Goal: Task Accomplishment & Management: Manage account settings

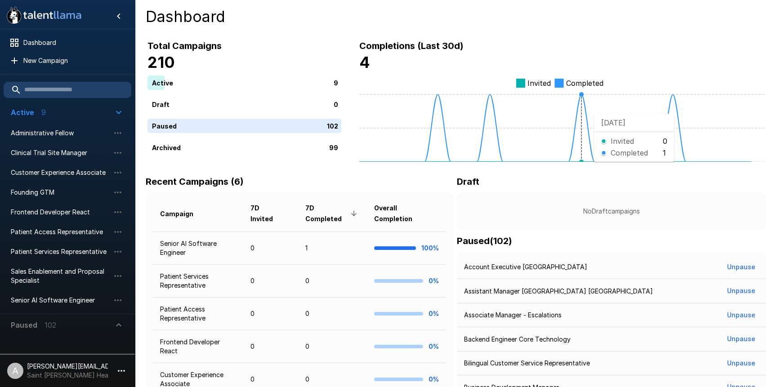
click at [586, 113] on icon "Invited Completed" at bounding box center [561, 117] width 405 height 90
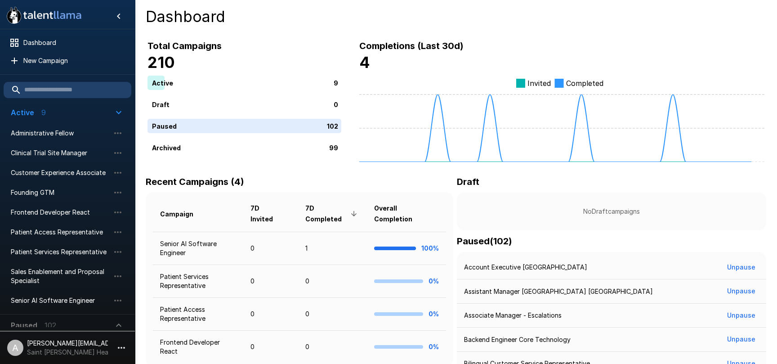
click at [117, 342] on button "button" at bounding box center [121, 347] width 15 height 15
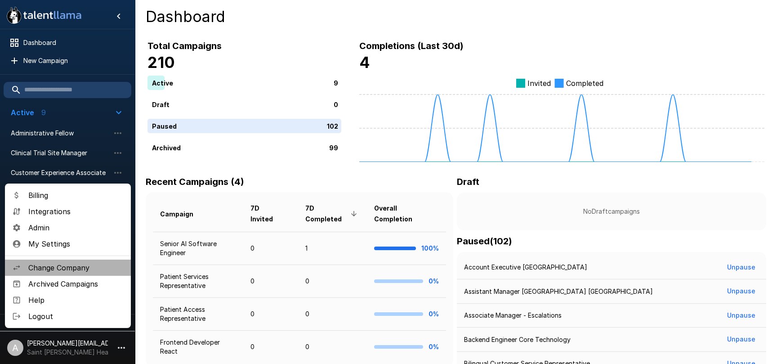
click at [85, 271] on span "Change Company" at bounding box center [75, 267] width 95 height 11
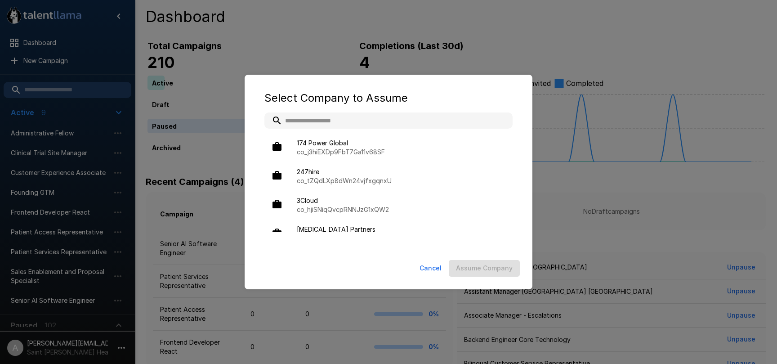
click at [418, 120] on input "text" at bounding box center [388, 120] width 248 height 16
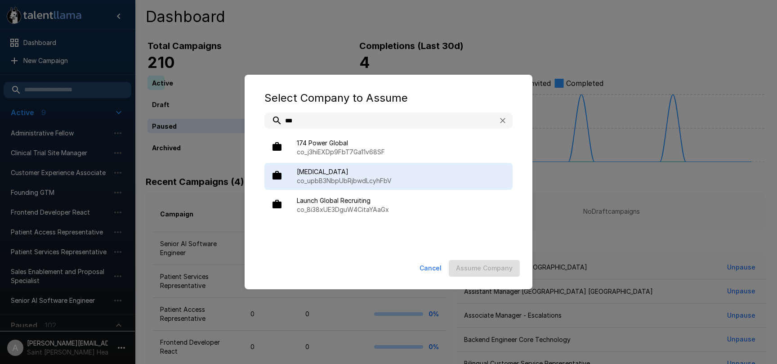
type input "***"
click at [386, 172] on span "[MEDICAL_DATA]" at bounding box center [401, 171] width 209 height 9
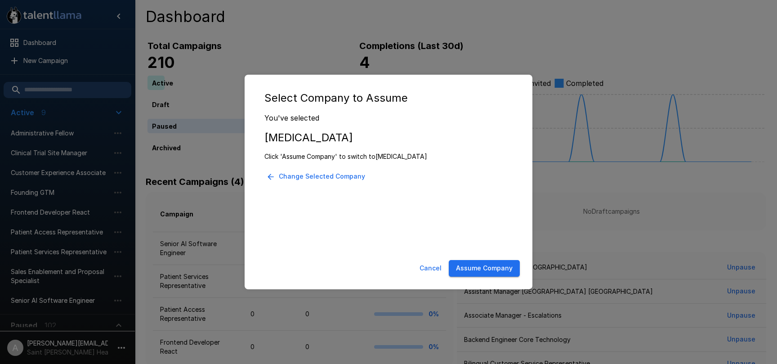
click at [471, 267] on button "Assume Company" at bounding box center [484, 268] width 71 height 17
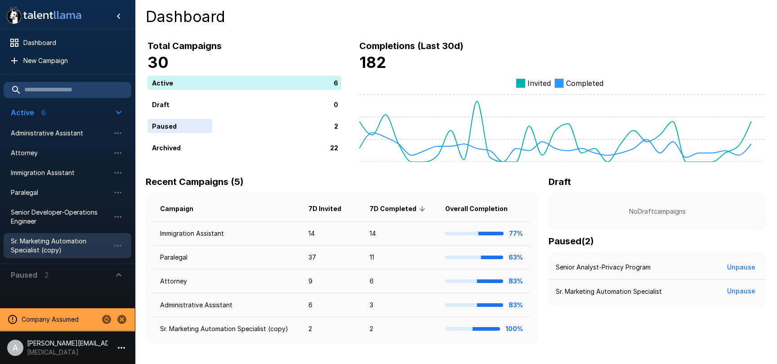
click at [64, 244] on span "Sr. Marketing Automation Specialist (copy)" at bounding box center [60, 246] width 99 height 18
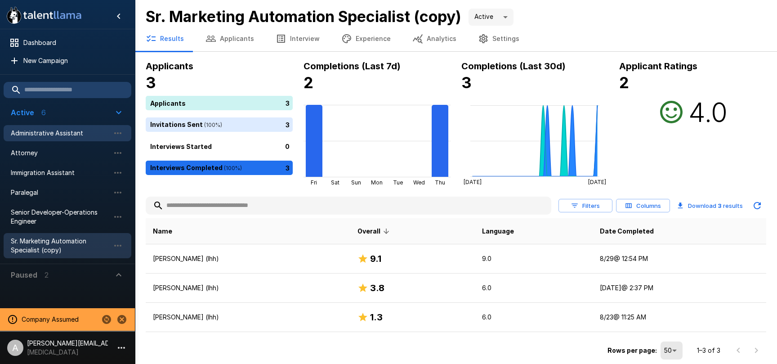
click at [47, 137] on span "Administrative Assistant" at bounding box center [60, 133] width 99 height 9
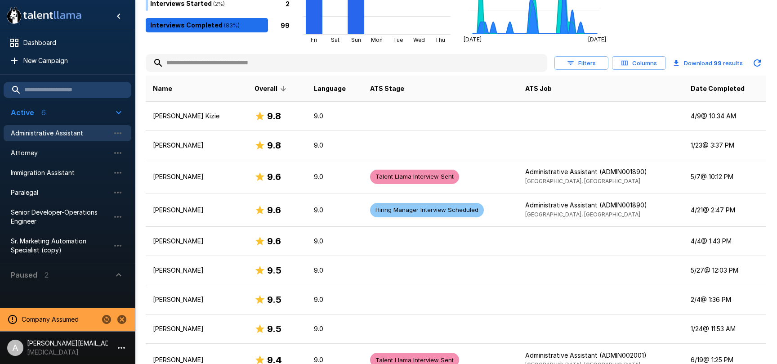
scroll to position [181, 0]
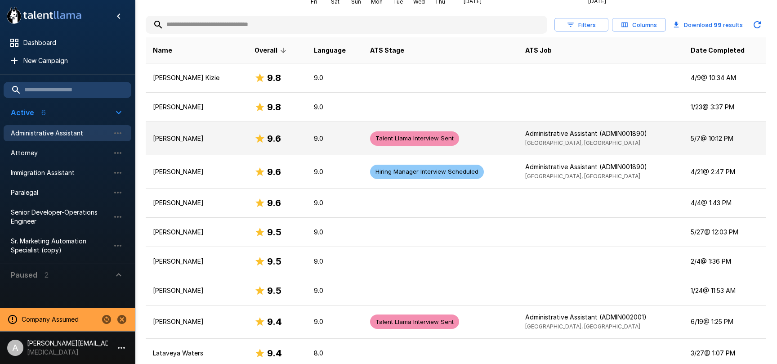
click at [300, 138] on div "9.6" at bounding box center [277, 138] width 45 height 14
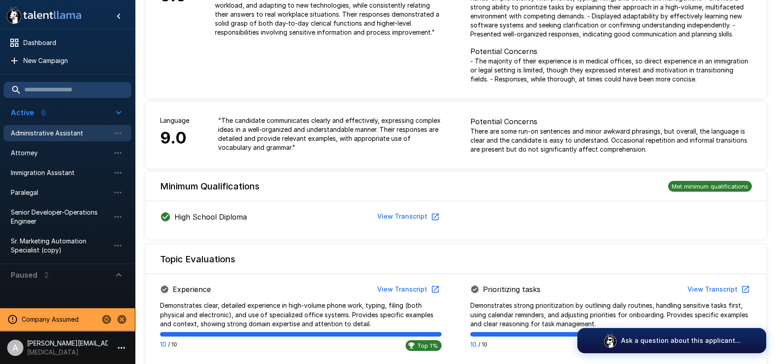
scroll to position [112, 0]
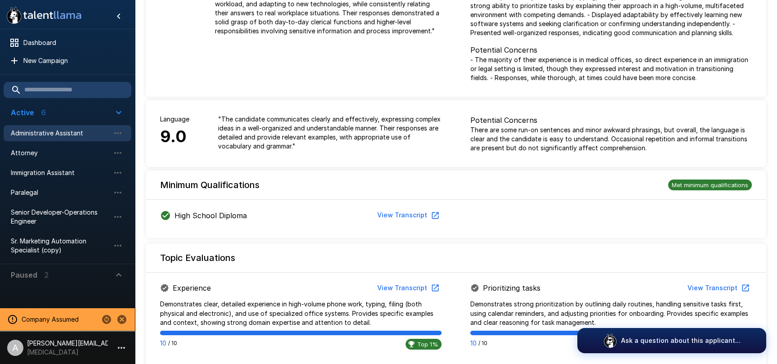
drag, startPoint x: 347, startPoint y: 214, endPoint x: 353, endPoint y: 214, distance: 6.3
click at [347, 214] on div "High School Diploma View Transcript" at bounding box center [301, 215] width 282 height 17
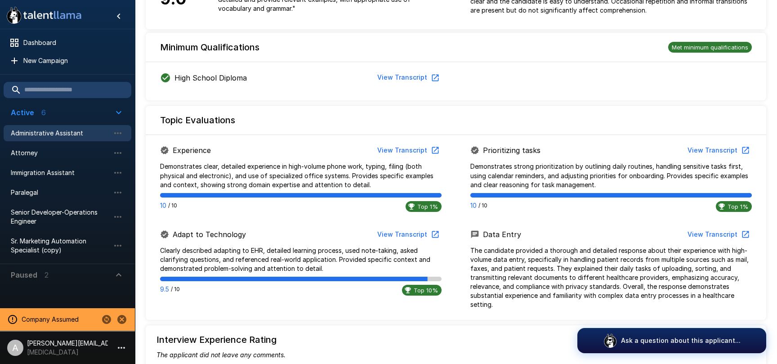
scroll to position [267, 0]
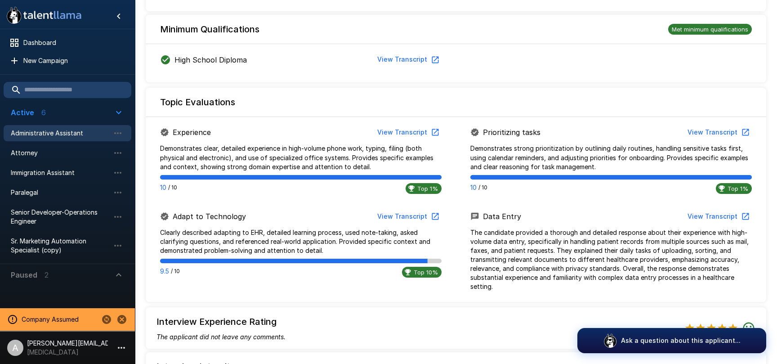
click at [404, 216] on button "View Transcript" at bounding box center [408, 216] width 68 height 17
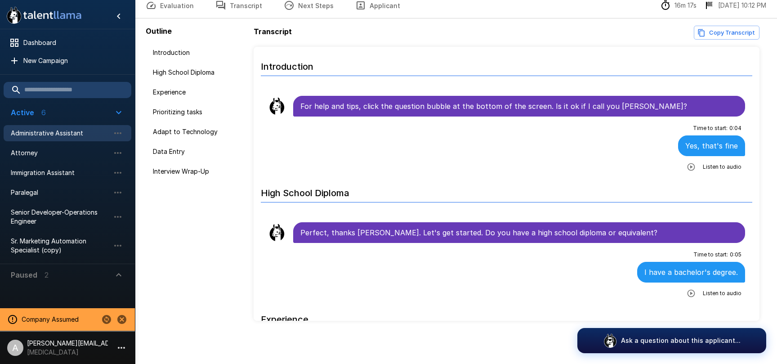
scroll to position [44, 0]
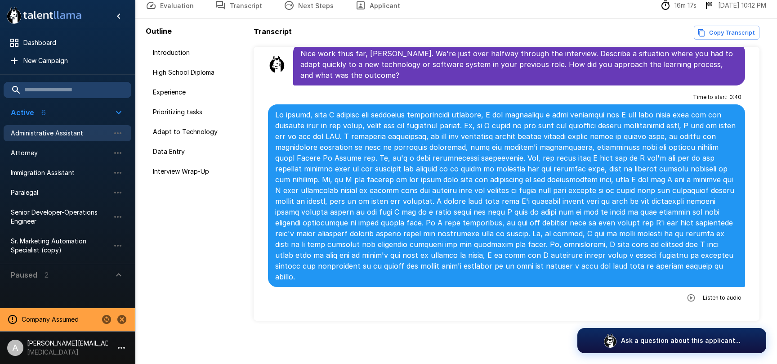
scroll to position [1037, 0]
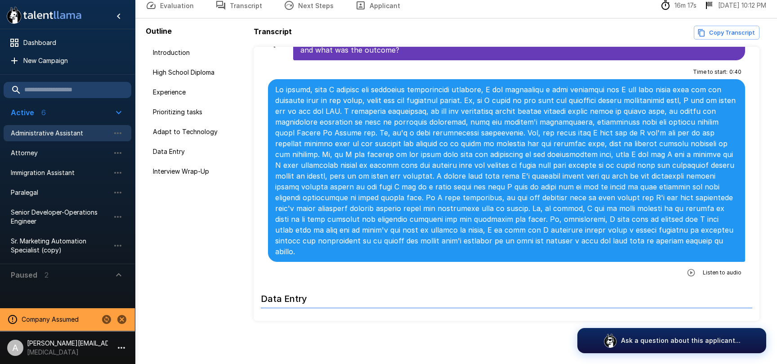
click at [693, 264] on button "button" at bounding box center [691, 272] width 16 height 16
click at [653, 270] on icon "button" at bounding box center [654, 274] width 8 height 8
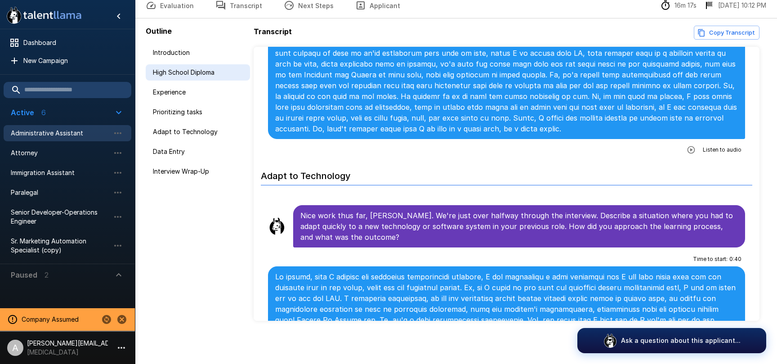
scroll to position [0, 0]
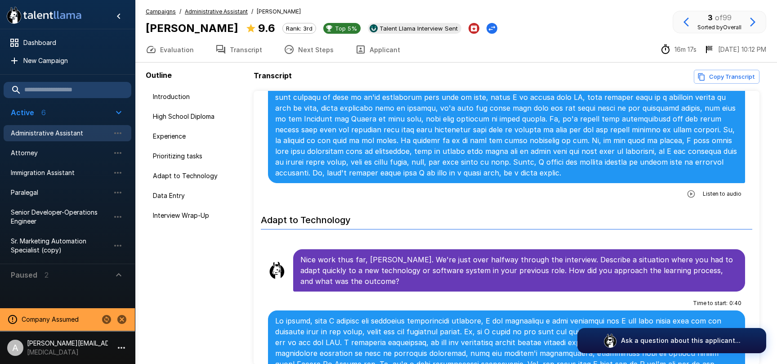
click at [205, 19] on div "Campaigns / Administrative Assistant / [PERSON_NAME] [PERSON_NAME] 9.6 Rank: 3r…" at bounding box center [322, 22] width 352 height 30
click at [205, 15] on span "Administrative Assistant" at bounding box center [216, 11] width 63 height 9
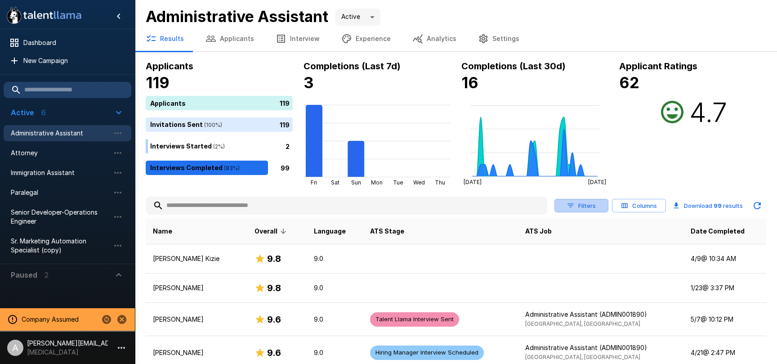
click at [595, 201] on button "Filters" at bounding box center [582, 206] width 54 height 14
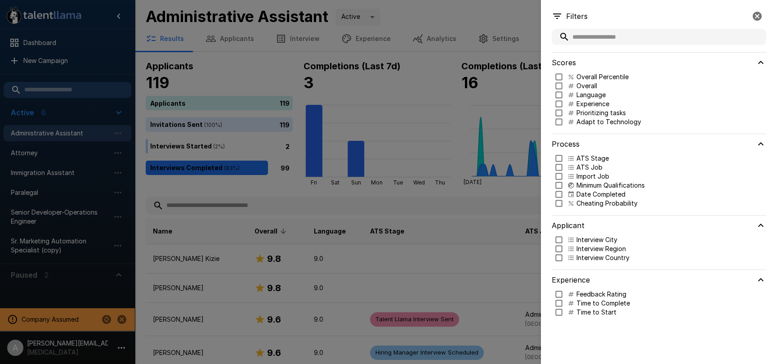
click at [595, 187] on p "Minimum Qualifications" at bounding box center [611, 185] width 68 height 9
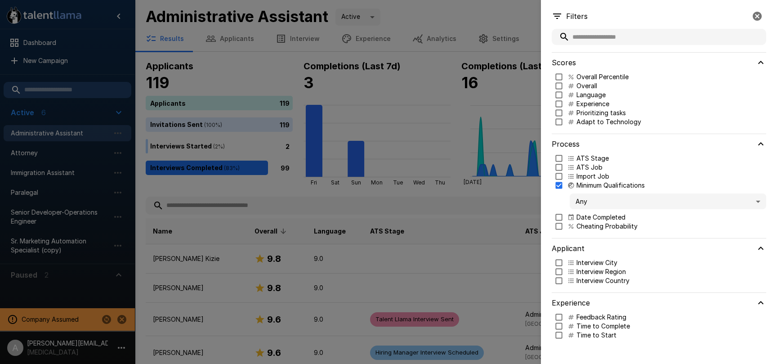
click at [595, 203] on body ".st0{fill:#FFFFFF;} .st1{fill:#76a4ed;} Dashboard New Campaign Active 6 Adminis…" at bounding box center [388, 182] width 777 height 364
click at [609, 225] on span "Criteria Met" at bounding box center [668, 226] width 182 height 9
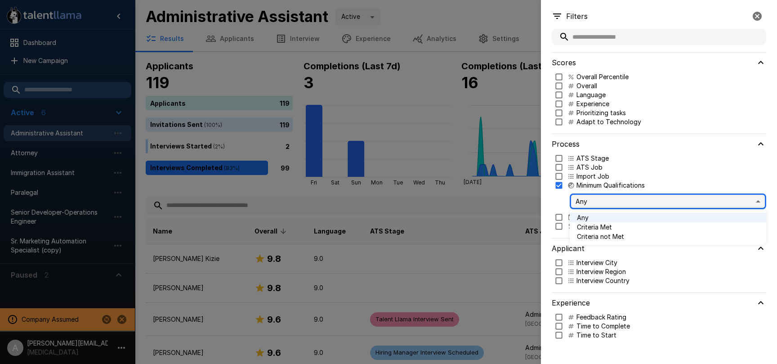
type input "****"
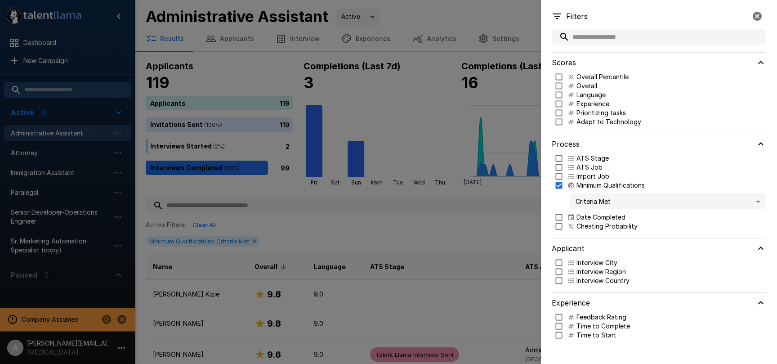
click at [480, 192] on div at bounding box center [388, 182] width 777 height 364
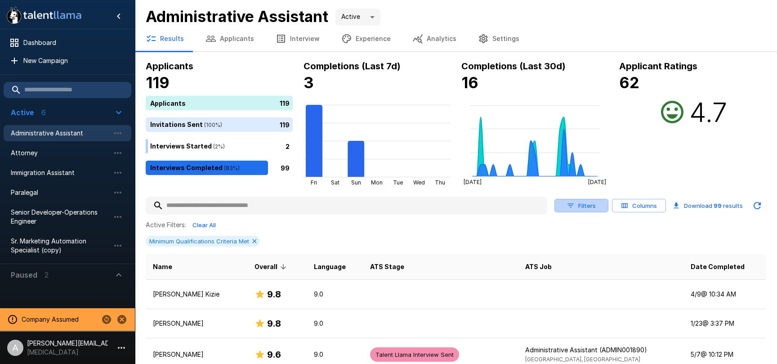
click at [574, 201] on icon "button" at bounding box center [571, 205] width 8 height 8
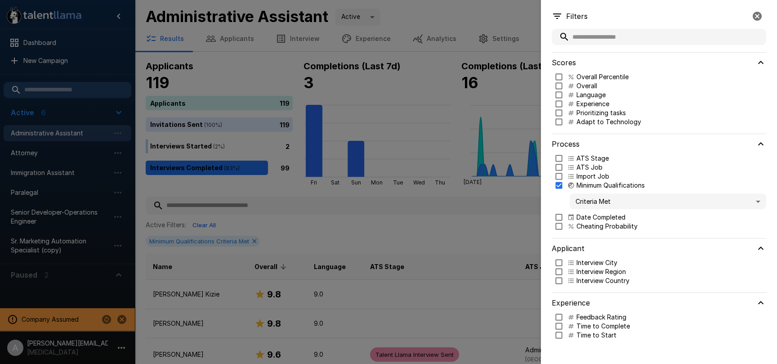
click at [589, 92] on p "Language" at bounding box center [591, 94] width 29 height 9
type input "***"
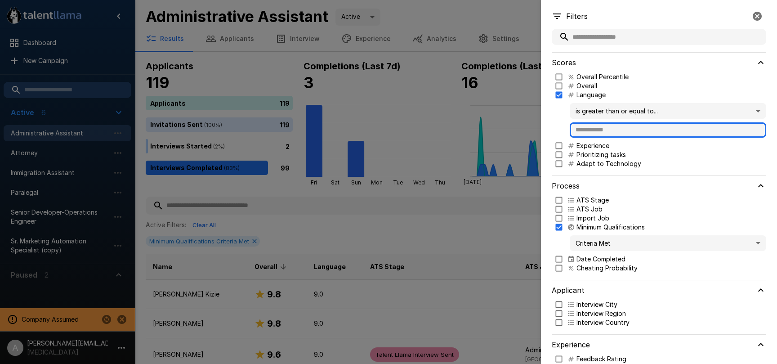
click at [610, 129] on input "text" at bounding box center [668, 129] width 197 height 15
type input "*"
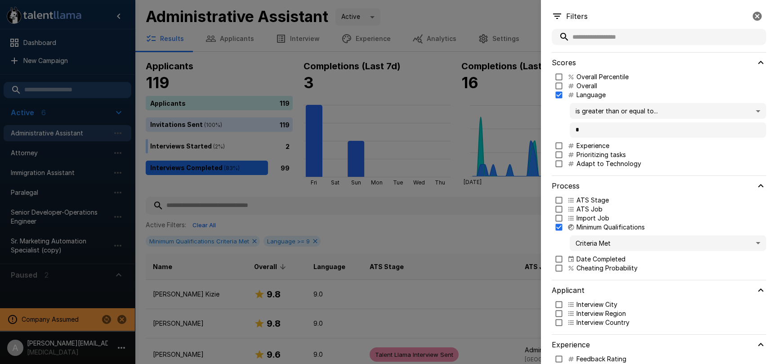
click at [593, 271] on p "Cheating Probability" at bounding box center [607, 268] width 61 height 9
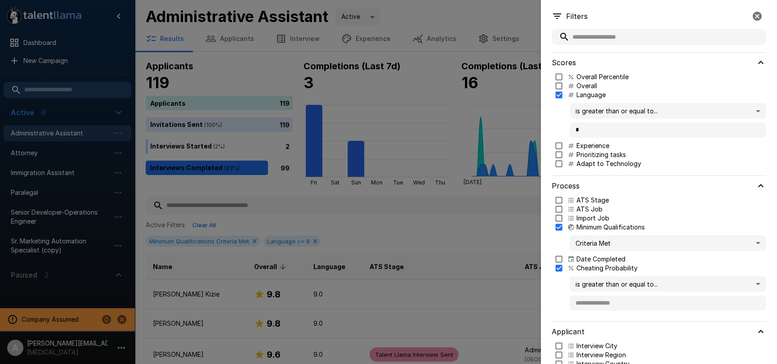
click at [609, 289] on body ".st0{fill:#FFFFFF;} .st1{fill:#76a4ed;} Dashboard New Campaign Active 6 Adminis…" at bounding box center [388, 182] width 777 height 364
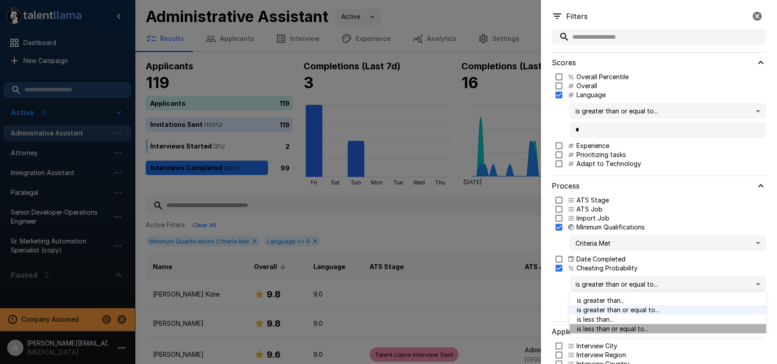
click at [612, 329] on span "is less than or equal to..." at bounding box center [668, 328] width 182 height 9
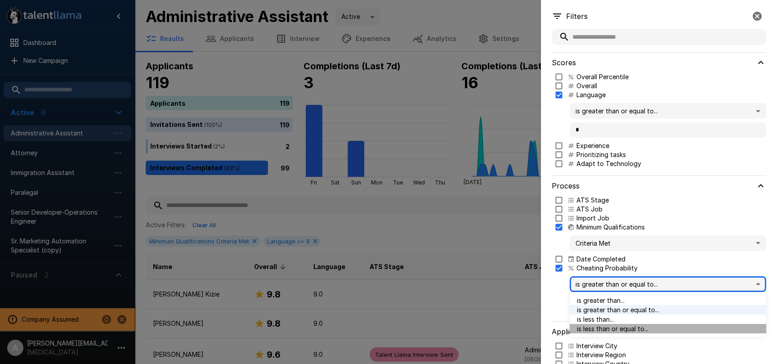
type input "***"
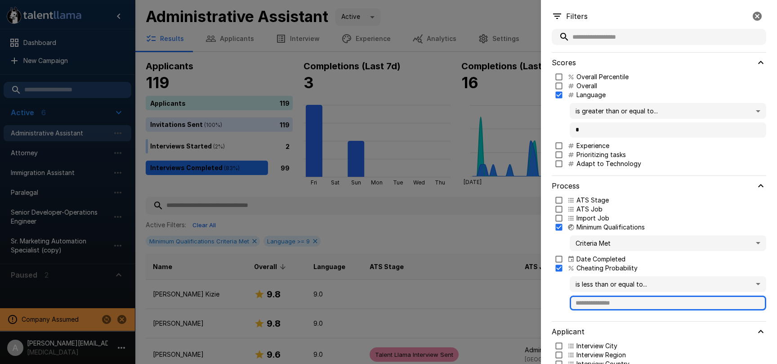
click at [605, 306] on input "text" at bounding box center [668, 302] width 197 height 15
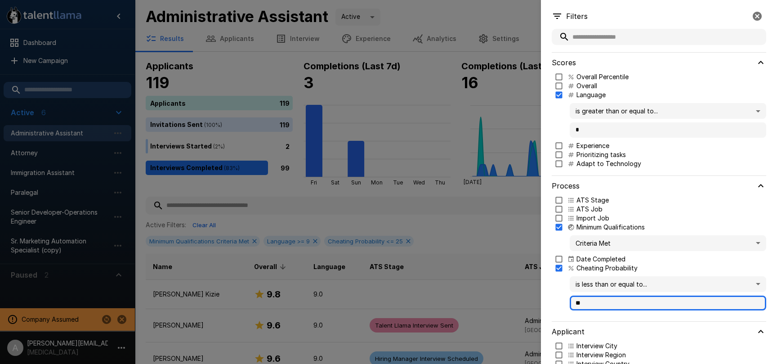
type input "**"
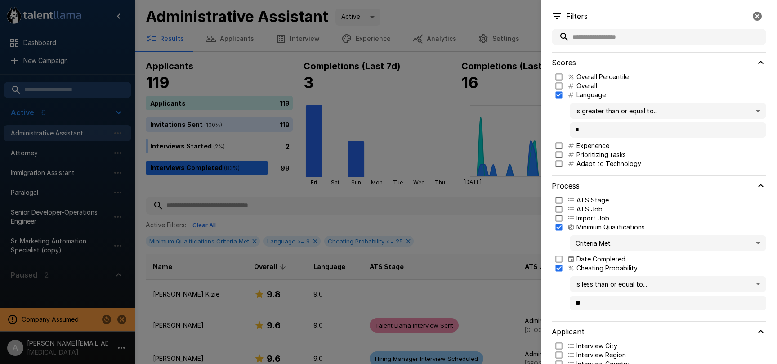
click at [492, 215] on div at bounding box center [388, 182] width 777 height 364
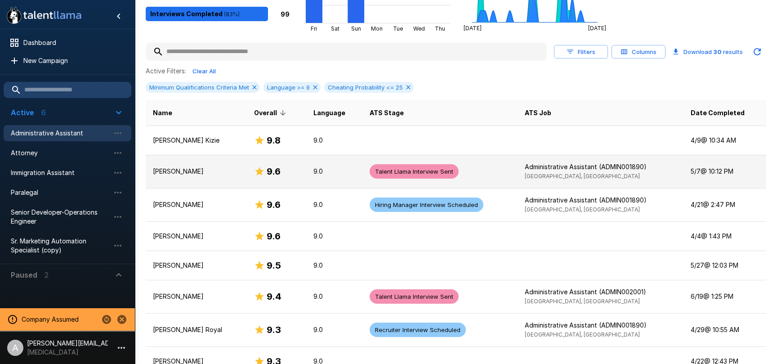
scroll to position [156, 0]
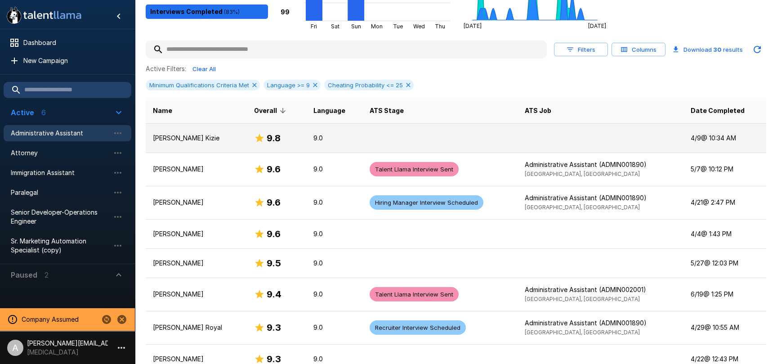
click at [282, 137] on div "9.8" at bounding box center [276, 138] width 45 height 14
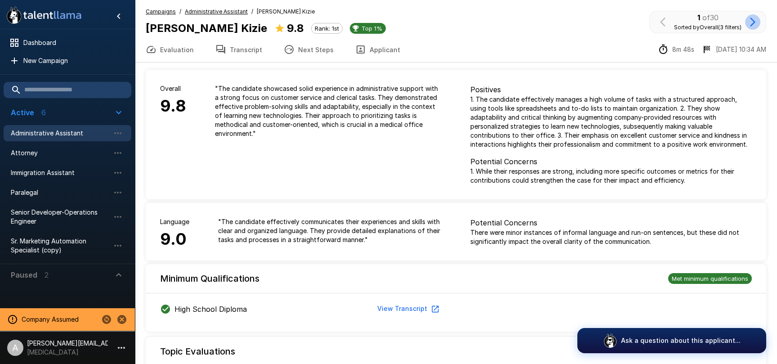
click at [749, 25] on icon "button" at bounding box center [752, 22] width 11 height 11
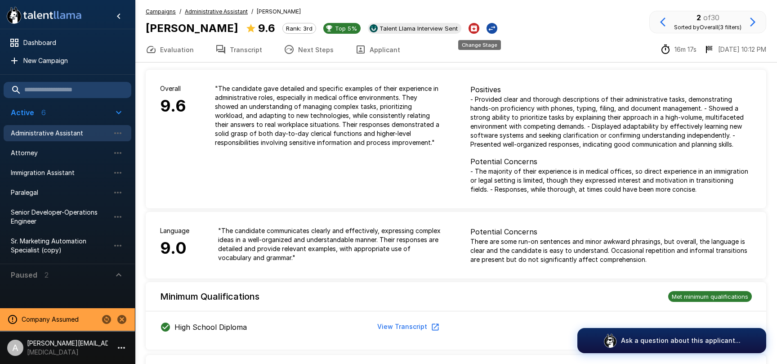
click at [489, 29] on icon "Change Stage" at bounding box center [492, 28] width 7 height 5
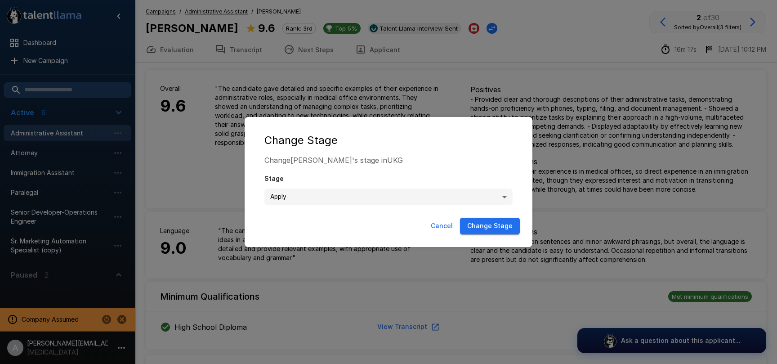
click at [478, 202] on body ".st0{fill:#FFFFFF;} .st1{fill:#76a4ed;} Dashboard New Campaign Active 6 Adminis…" at bounding box center [388, 182] width 777 height 364
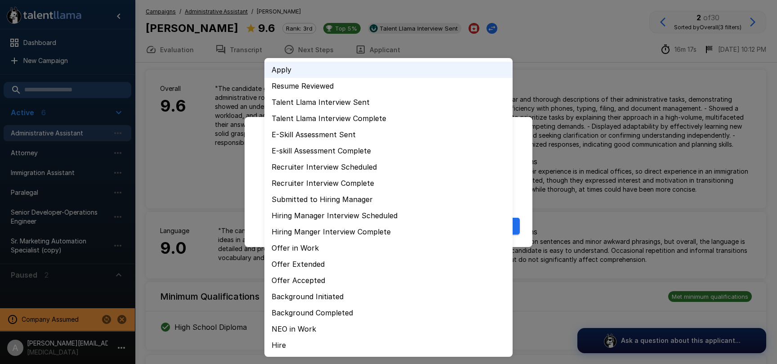
click at [519, 183] on div at bounding box center [388, 182] width 777 height 364
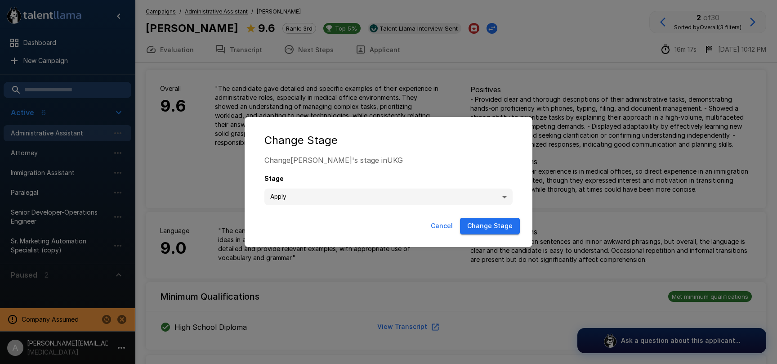
drag, startPoint x: 439, startPoint y: 229, endPoint x: 447, endPoint y: 211, distance: 19.3
click at [440, 229] on button "Cancel" at bounding box center [441, 226] width 29 height 17
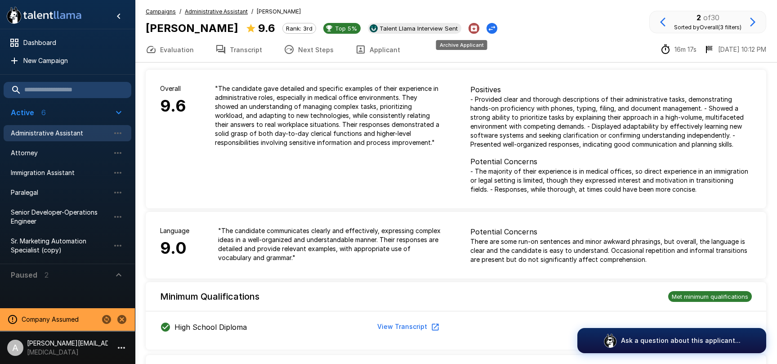
click at [471, 28] on icon "Archive Applicant" at bounding box center [474, 28] width 6 height 6
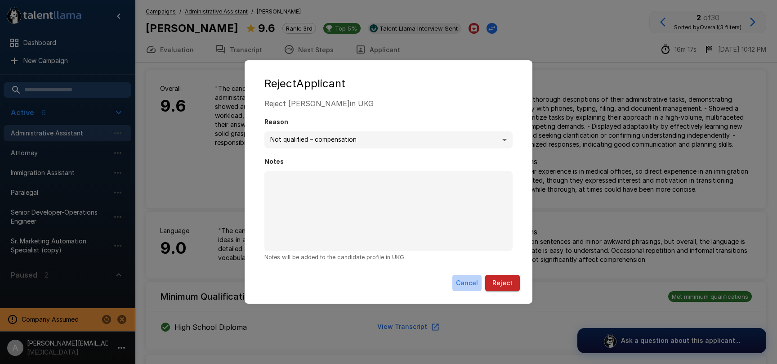
click at [461, 284] on button "Cancel" at bounding box center [466, 283] width 29 height 17
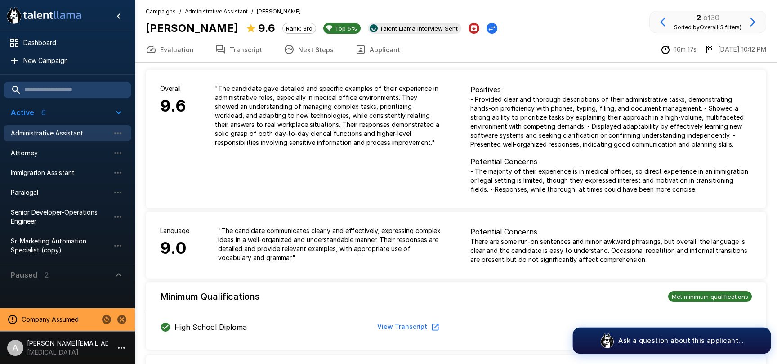
click at [654, 342] on p "Ask a question about this applicant..." at bounding box center [680, 339] width 125 height 9
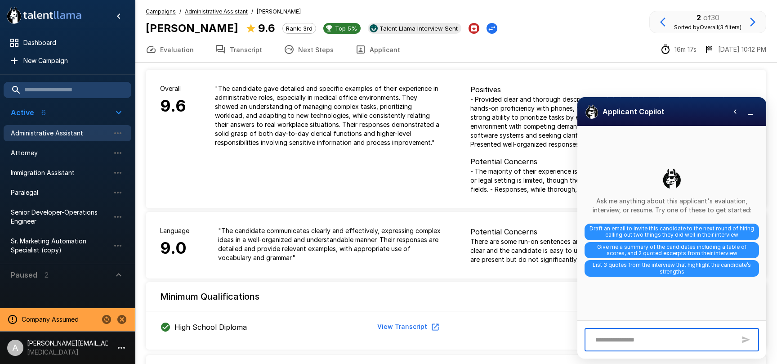
click at [640, 342] on textarea at bounding box center [663, 340] width 145 height 16
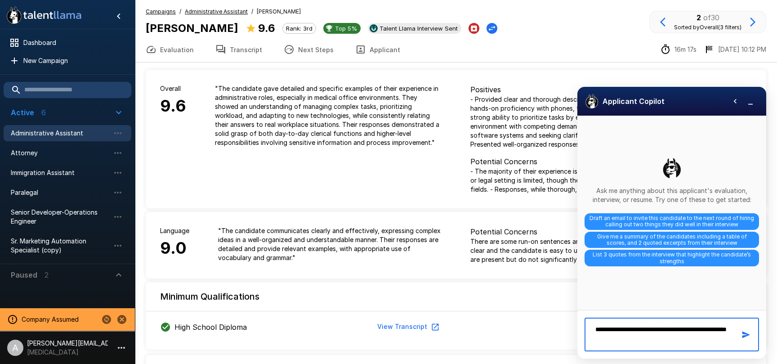
type textarea "**********"
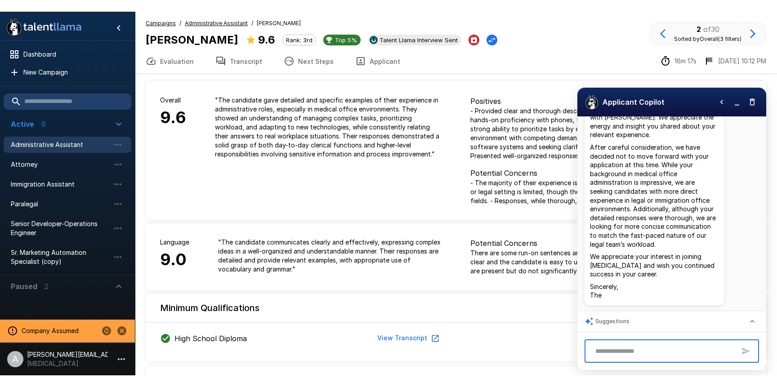
scroll to position [122, 0]
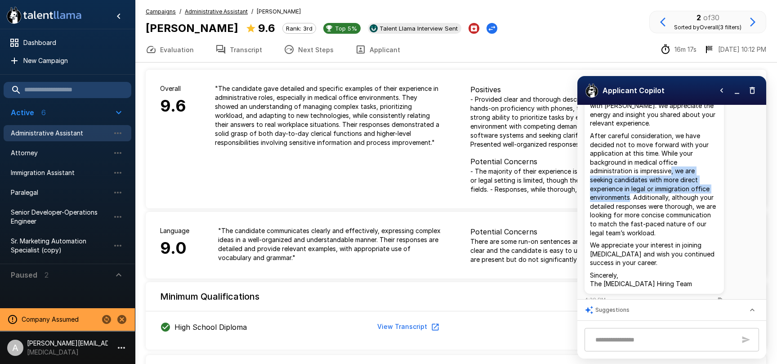
drag, startPoint x: 630, startPoint y: 188, endPoint x: 671, endPoint y: 162, distance: 48.5
click at [671, 162] on p "After careful consideration, we have decided not to move forward with your appl…" at bounding box center [654, 184] width 129 height 106
click at [206, 10] on u "Administrative Assistant" at bounding box center [216, 11] width 63 height 7
